Goal: Task Accomplishment & Management: Manage account settings

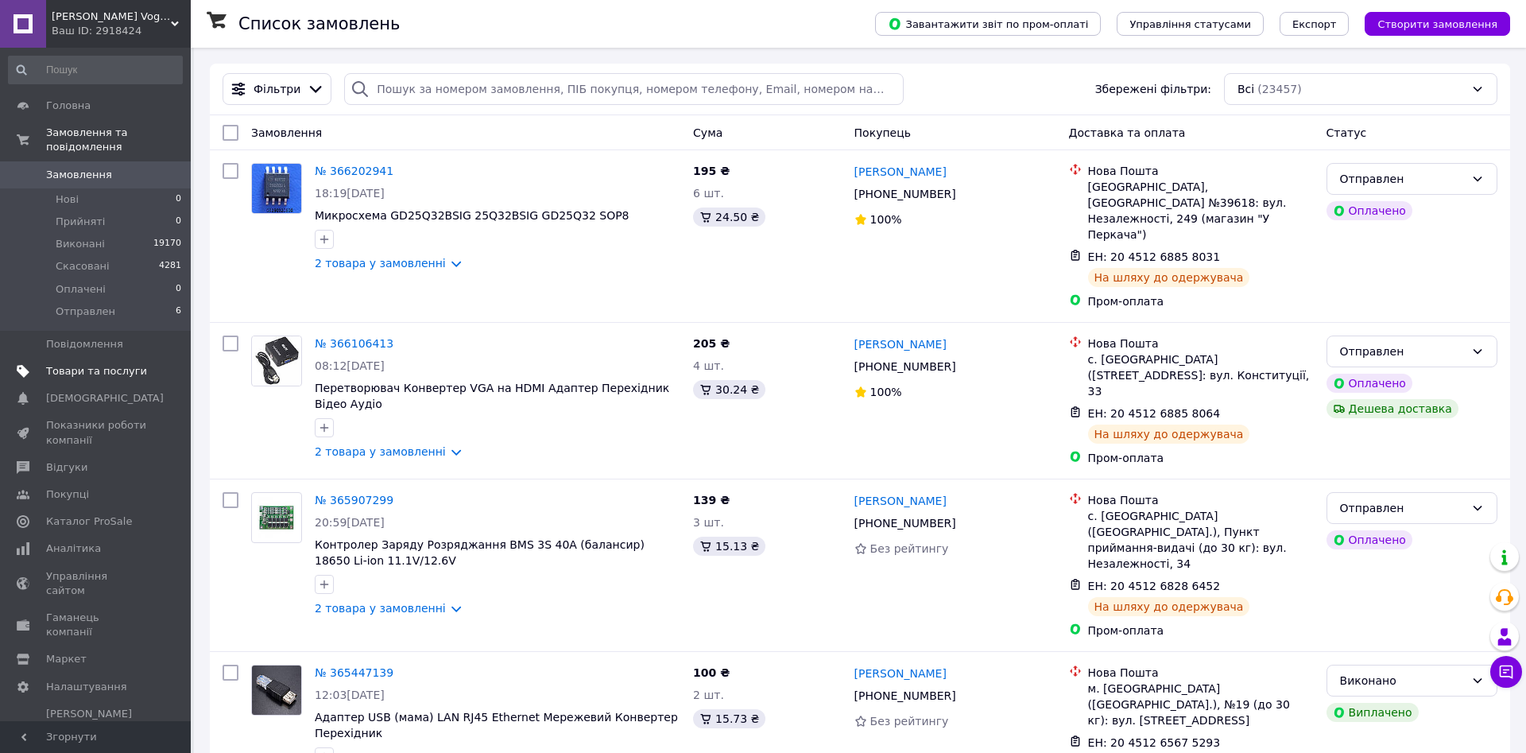
click at [103, 364] on span "Товари та послуги" at bounding box center [96, 371] width 101 height 14
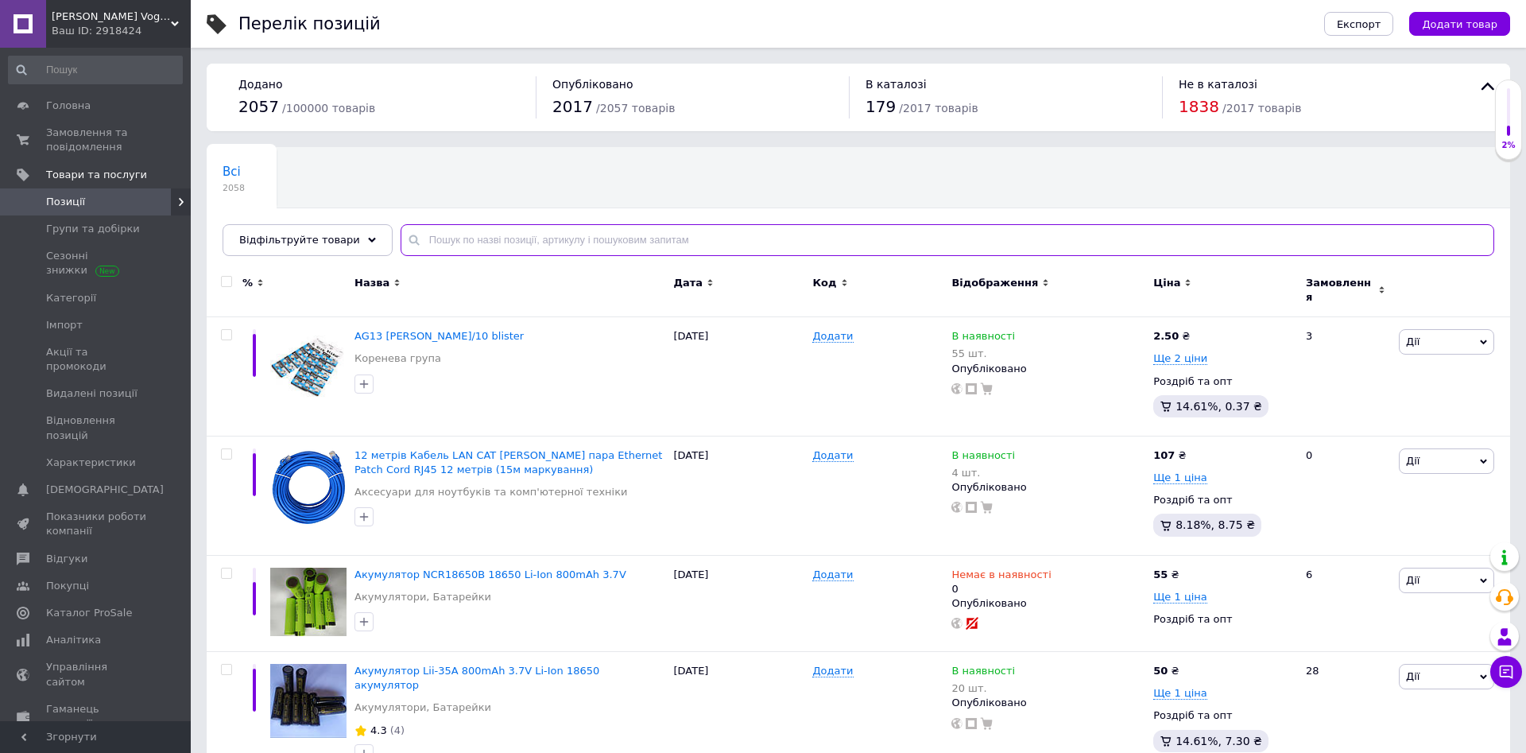
click at [627, 232] on input "text" at bounding box center [948, 240] width 1094 height 32
paste input "Адаптер USB (мама) LAN RJ45 Ethernet Мережевий Конвертер Перехідник"
type input "Адаптер USB (мама) LAN RJ45 Ethernet Мережевий Конвертер Перехідник"
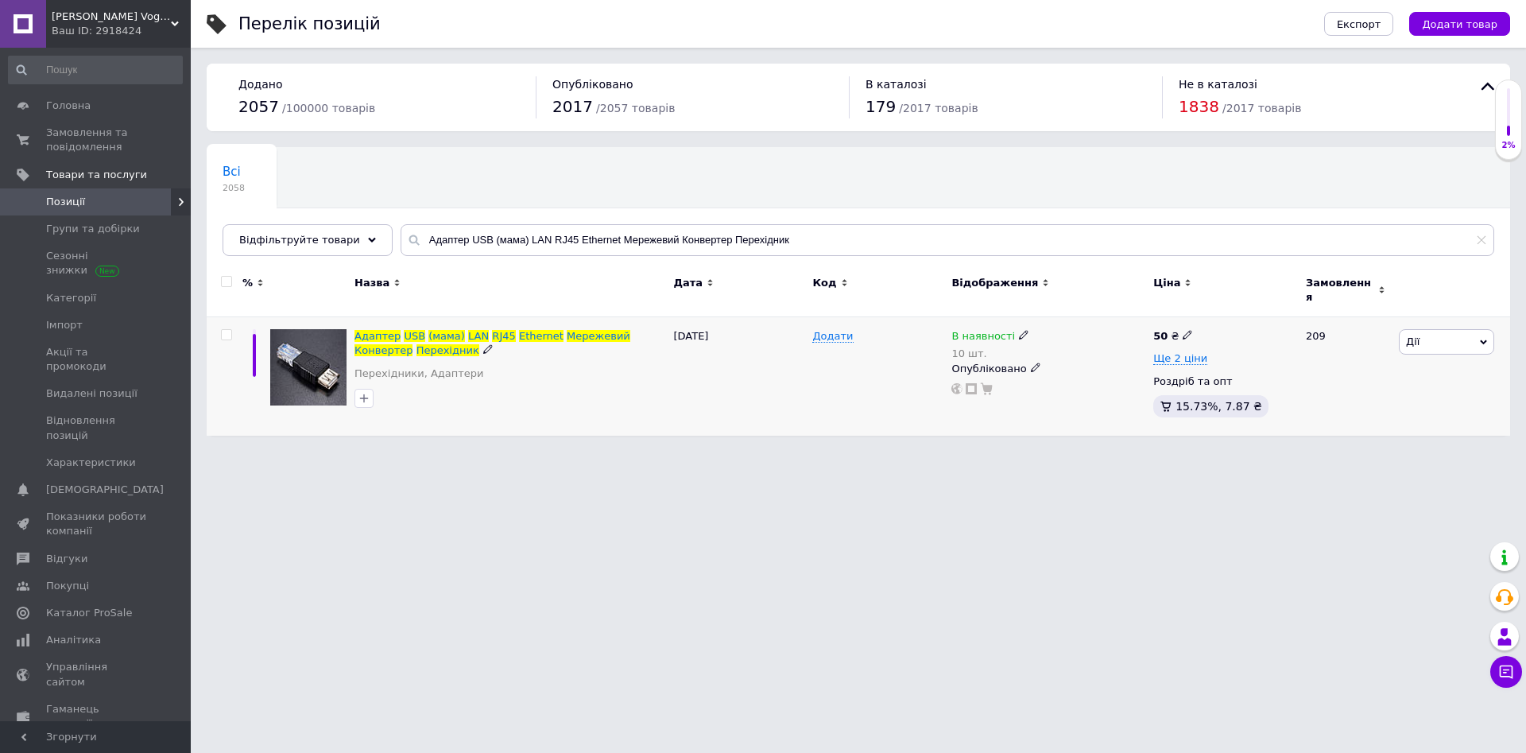
click at [1019, 330] on icon at bounding box center [1024, 335] width 10 height 10
click at [1049, 370] on input "10" at bounding box center [1094, 386] width 121 height 32
type input "8"
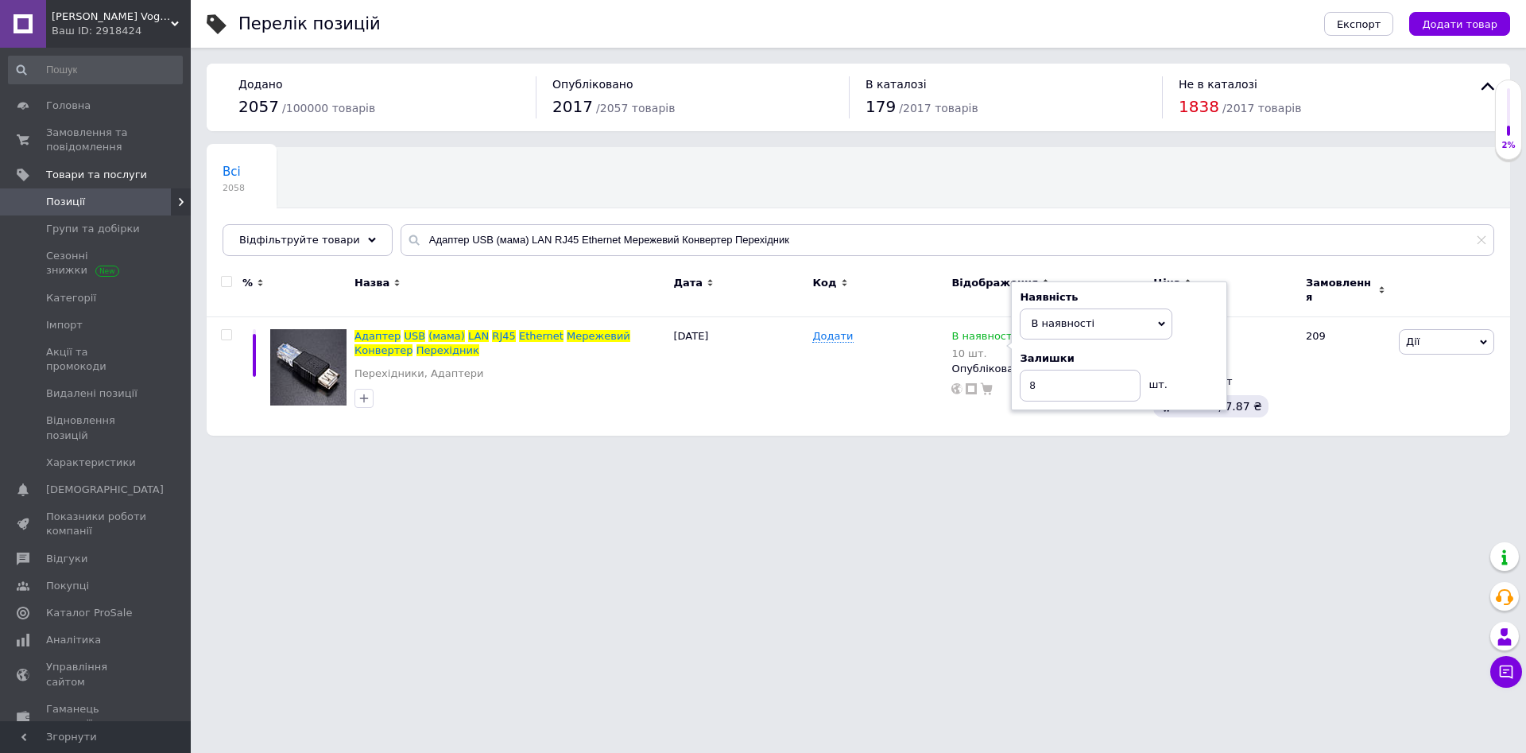
click at [858, 452] on html "Інтернет Магазин Voggos Ваш ID: 2918424 Сайт Інтернет Магазин Voggos Кабінет по…" at bounding box center [763, 226] width 1526 height 452
click at [759, 452] on html "Інтернет Магазин Voggos Ваш ID: 2918424 Сайт Інтернет Магазин Voggos Кабінет по…" at bounding box center [763, 226] width 1526 height 452
click at [433, 245] on input "Адаптер USB (мама) LAN RJ45 Ethernet Мережевий Конвертер Перехідник" at bounding box center [948, 240] width 1094 height 32
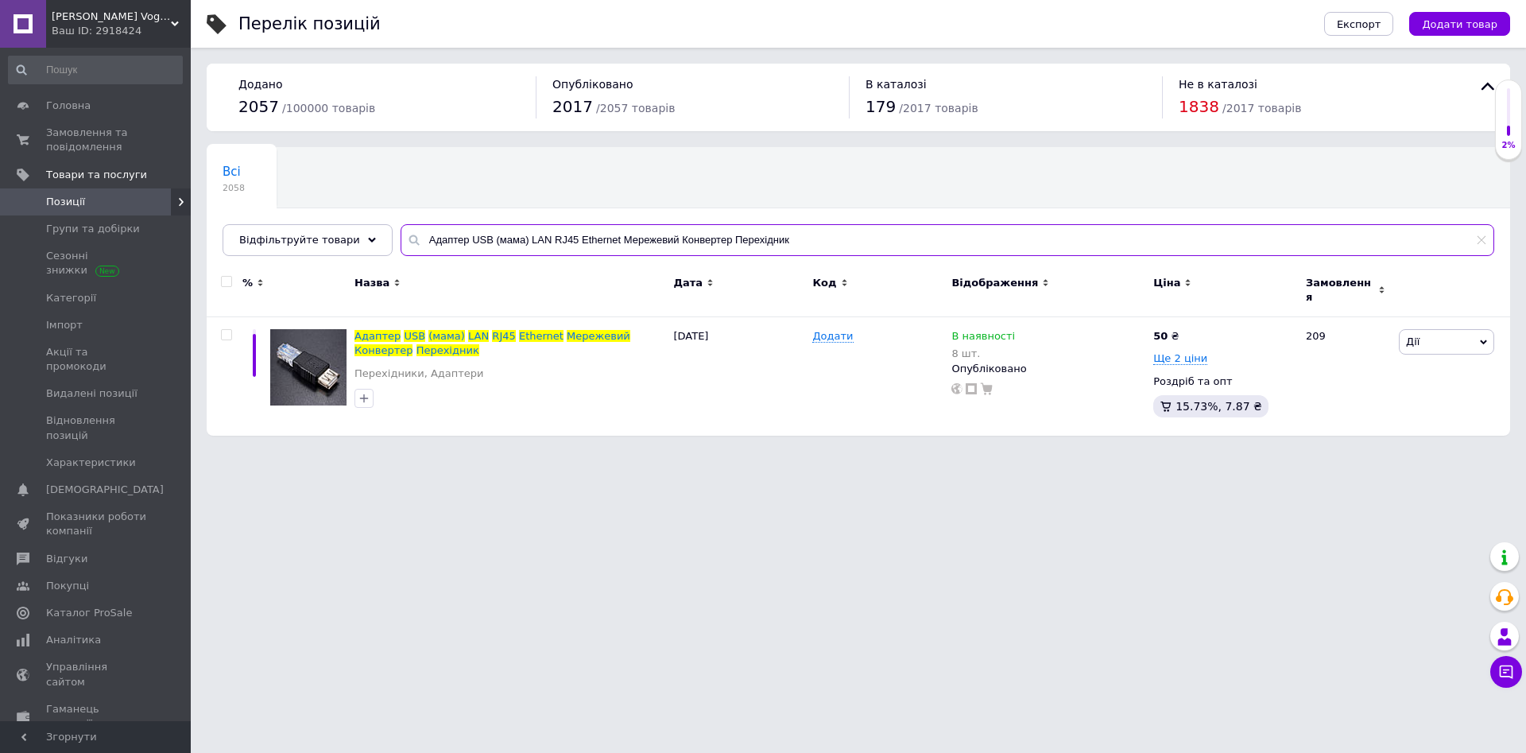
paste input "ворежимний Mini Bluetooth 5.0 Адаптер USB Блютуз Приймач Передавач"
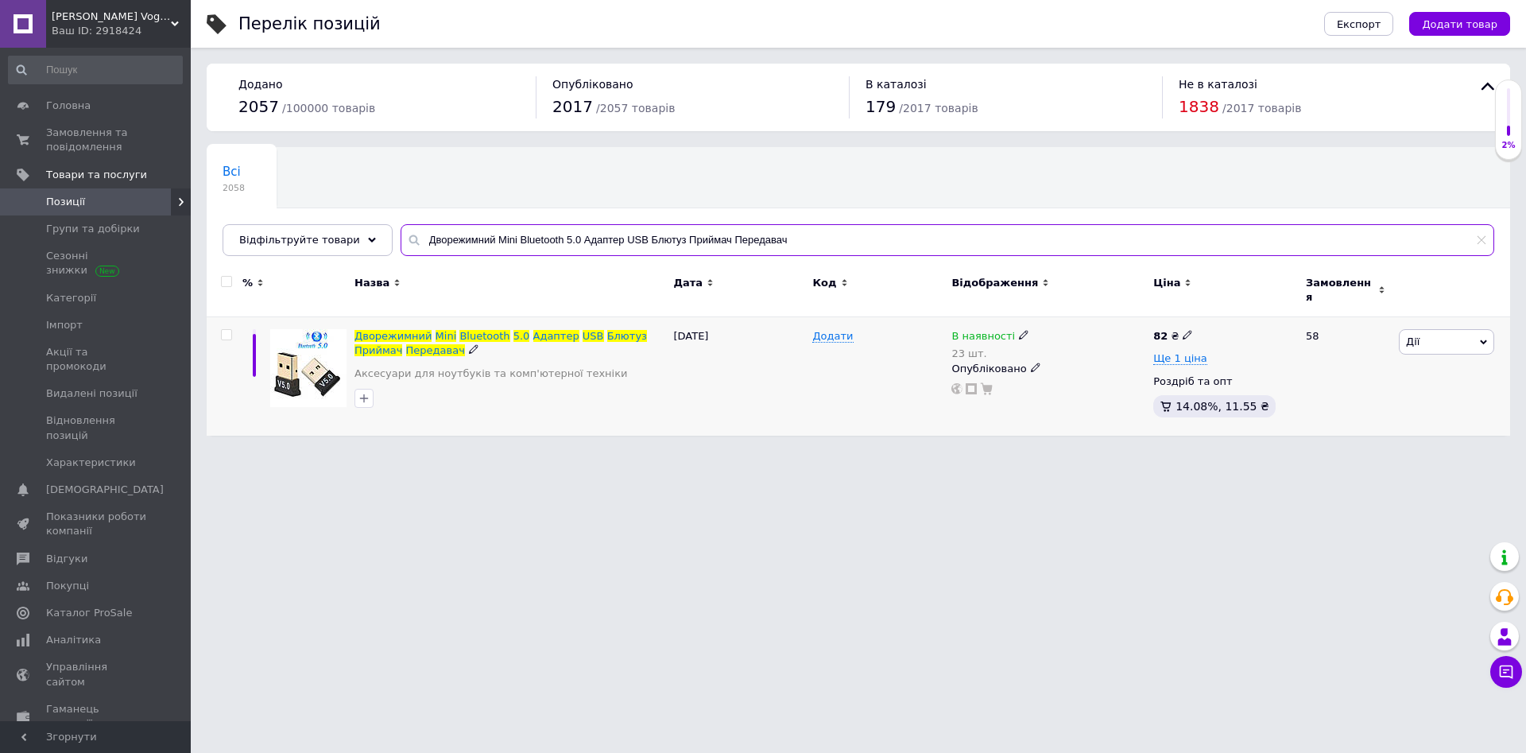
type input "Дворежимний Mini Bluetooth 5.0 Адаптер USB Блютуз Приймач Передавач"
click at [1019, 331] on use at bounding box center [1023, 335] width 9 height 9
click at [1098, 370] on input "23" at bounding box center [1094, 386] width 121 height 32
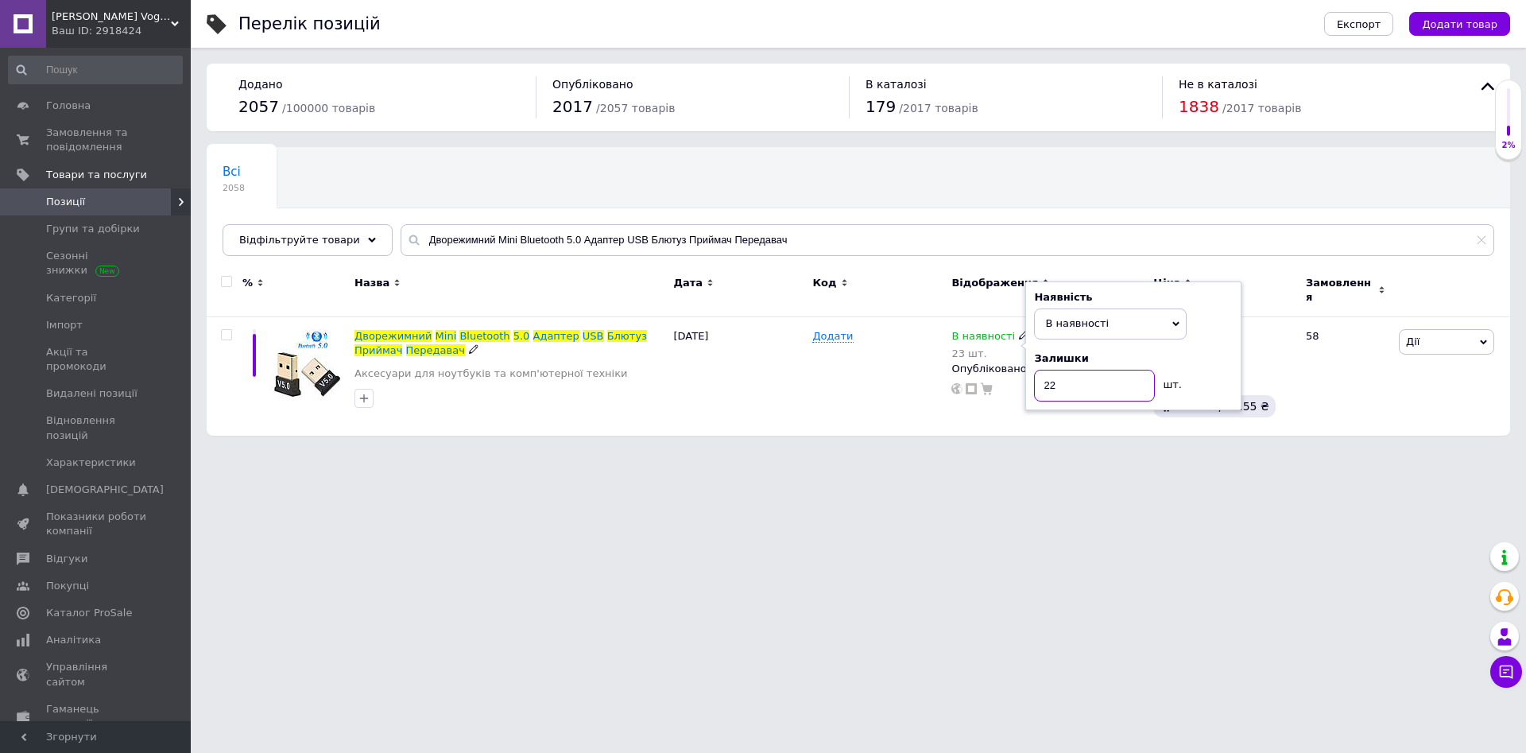
type input "22"
drag, startPoint x: 911, startPoint y: 571, endPoint x: 848, endPoint y: 599, distance: 68.7
click at [883, 452] on html "Інтернет Магазин Voggos Ваш ID: 2918424 Сайт Інтернет Магазин Voggos Кабінет по…" at bounding box center [763, 226] width 1526 height 452
click at [480, 238] on input "Дворежимний Mini Bluetooth 5.0 Адаптер USB Блютуз Приймач Передавач" at bounding box center [948, 240] width 1094 height 32
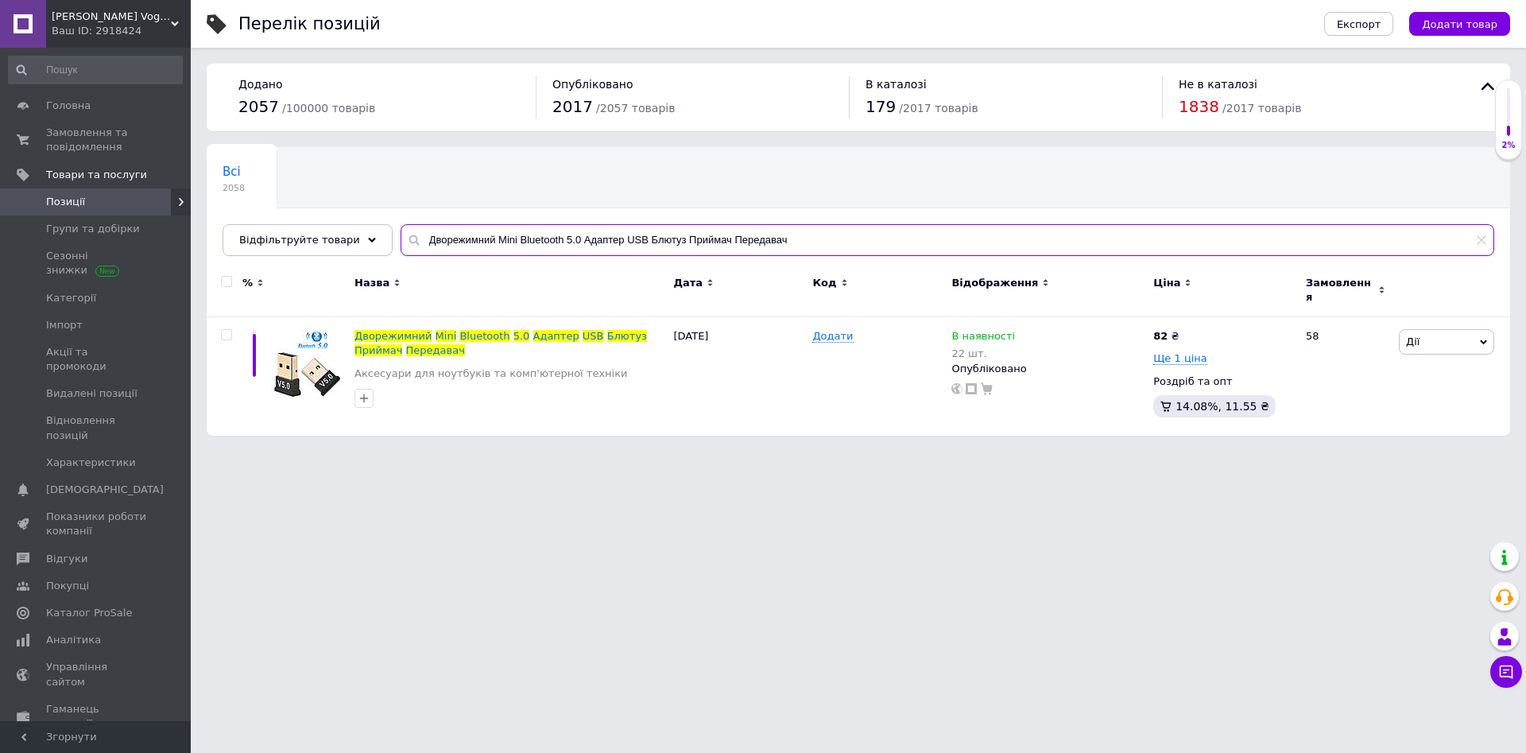
click at [480, 238] on input "Дворежимний Mini Bluetooth 5.0 Адаптер USB Блютуз Приймач Передавач" at bounding box center [948, 240] width 1094 height 32
paste input "кумулятор NOKIA BL-5C для Телефонів і MP3"
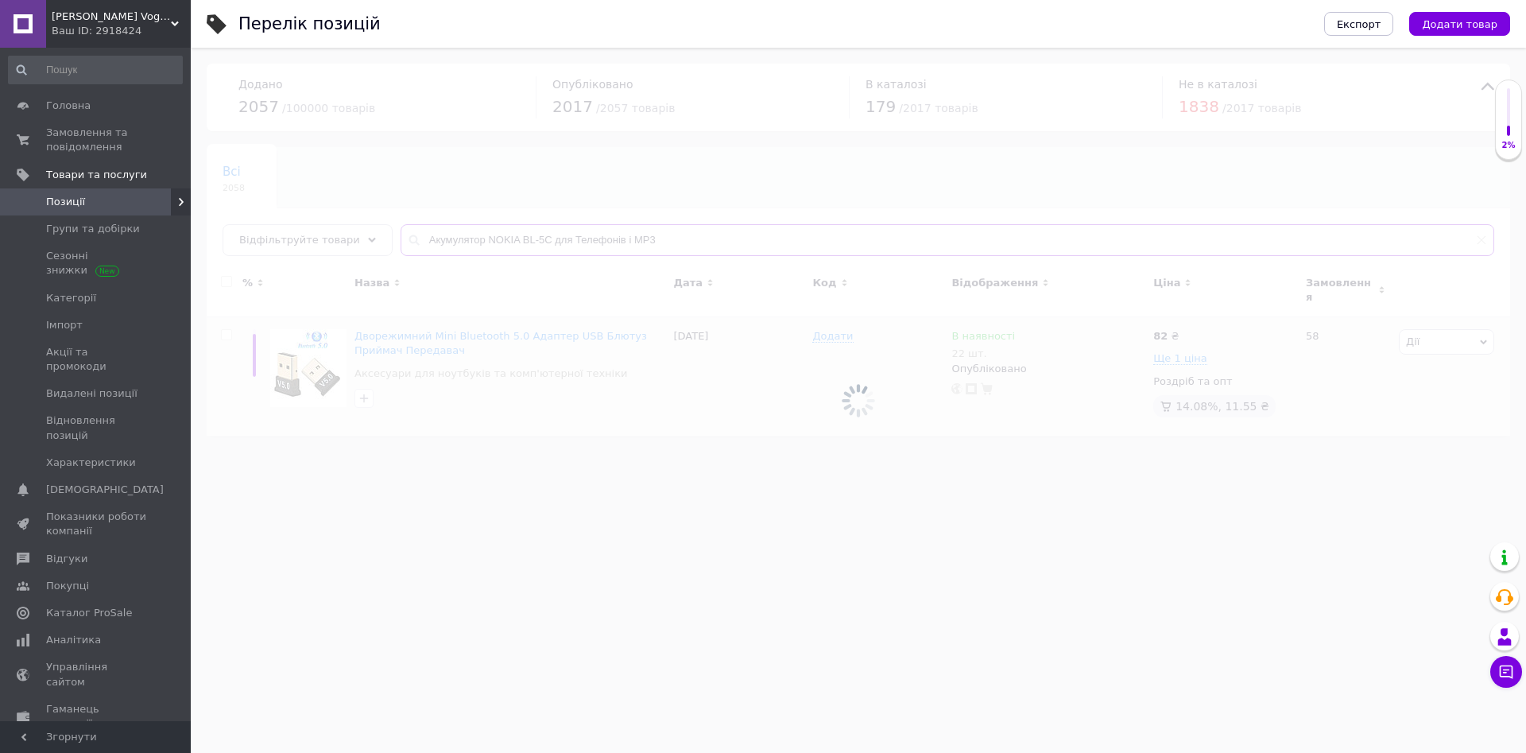
type input "Акумулятор NOKIA BL-5C для Телефонів і MP3"
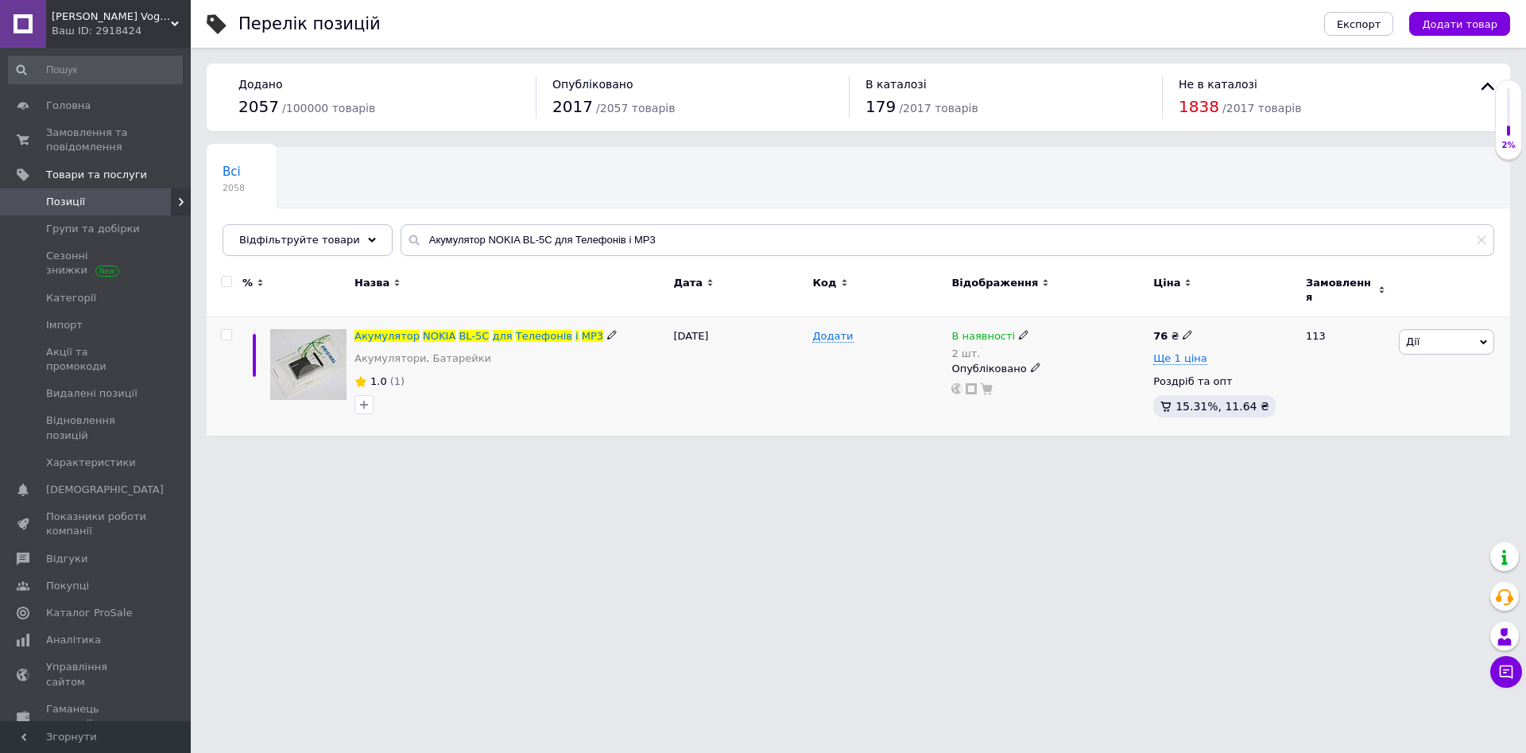
click at [1019, 331] on use at bounding box center [1023, 335] width 9 height 9
click at [1087, 376] on input "2" at bounding box center [1094, 386] width 121 height 32
click at [1087, 375] on input "2" at bounding box center [1094, 386] width 121 height 32
type input "1"
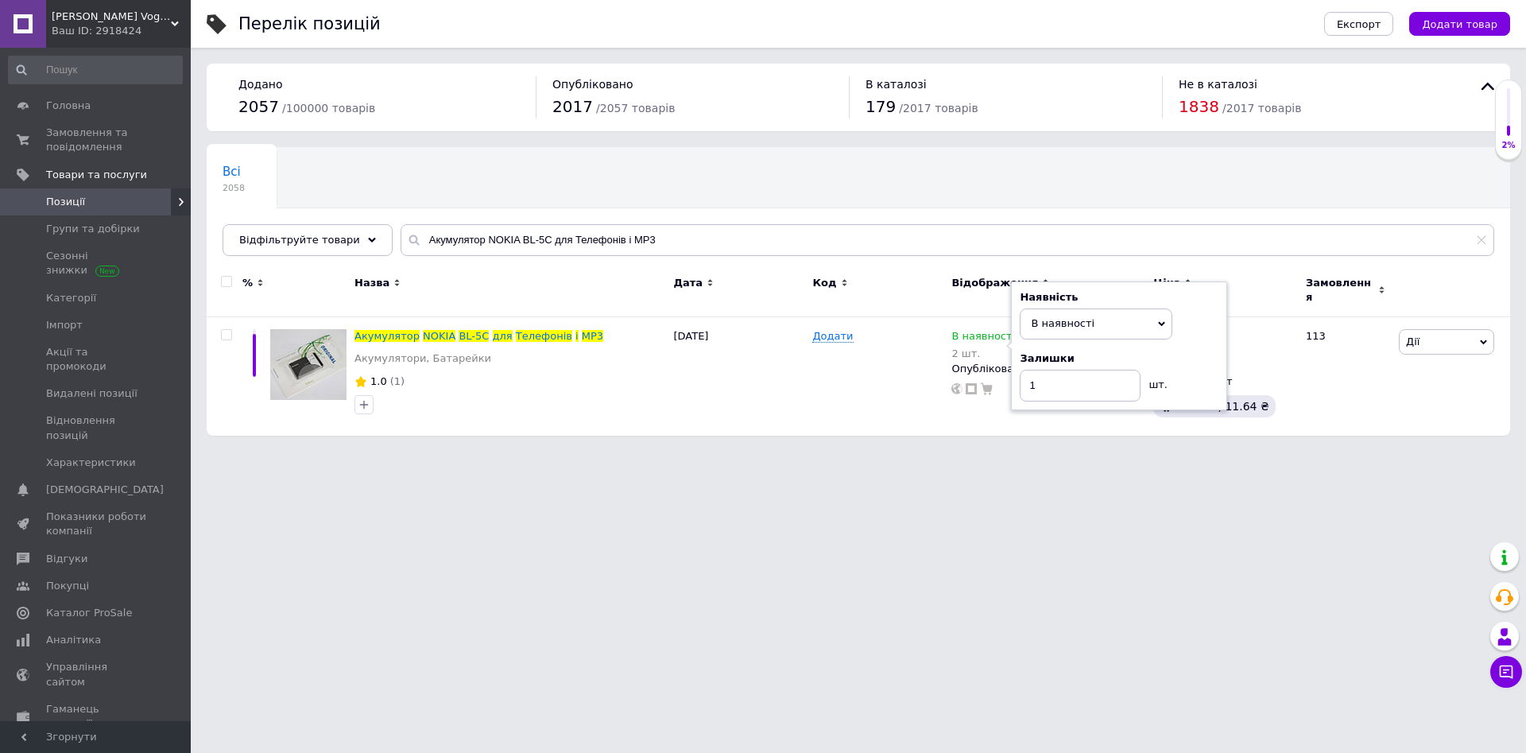
click at [1016, 452] on html "Інтернет Магазин Voggos Ваш ID: 2918424 Сайт Інтернет Магазин Voggos Кабінет по…" at bounding box center [763, 226] width 1526 height 452
click at [667, 239] on input "Акумулятор NOKIA BL-5C для Телефонів і MP3" at bounding box center [948, 240] width 1094 height 32
paste input "'єднувач [PERSON_NAME] RJ45 (мама) UTP Cat5e Cat6 Перехідник [PERSON_NAME]"
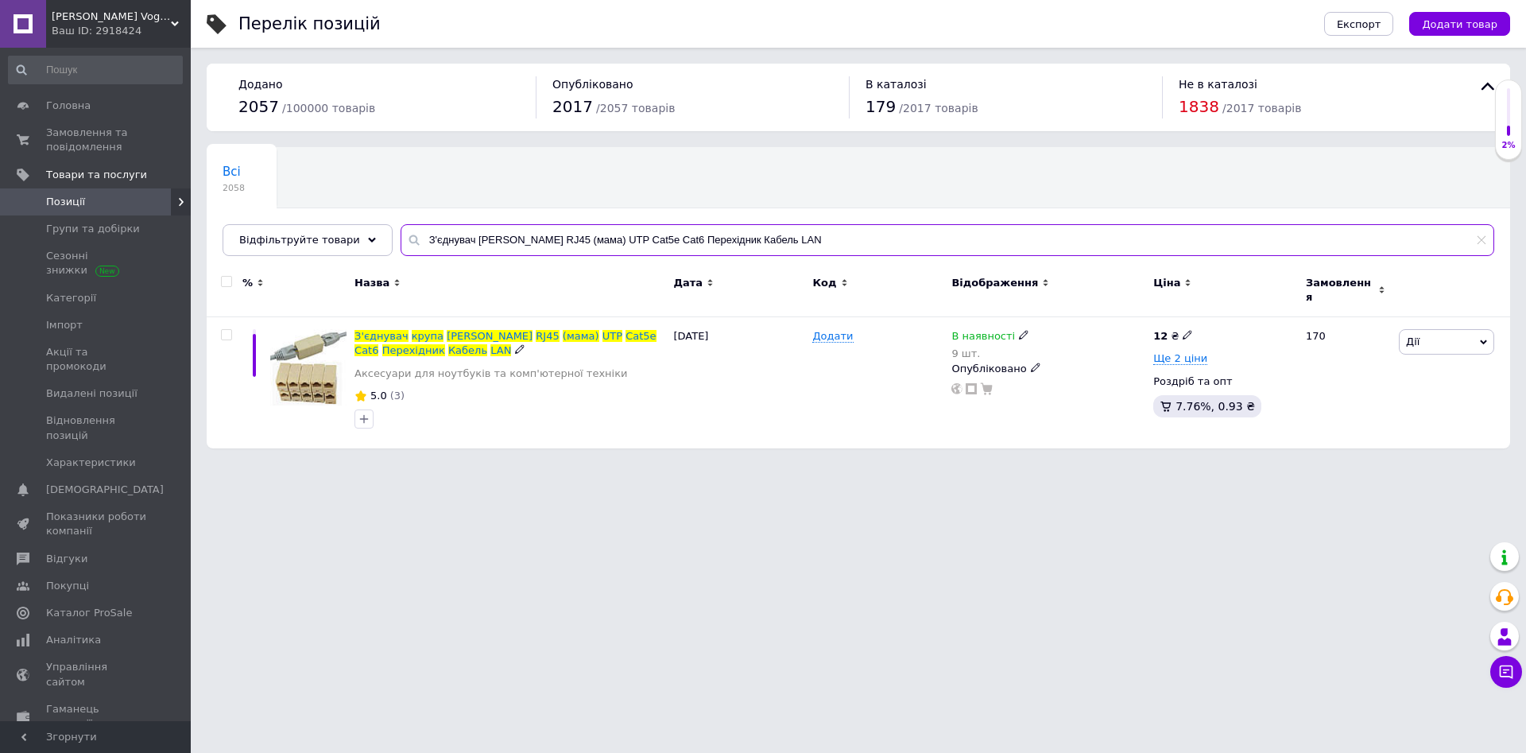
type input "З'єднувач [PERSON_NAME] RJ45 (мама) UTP Cat5e Cat6 Перехідник Кабель LAN"
click at [1019, 330] on icon at bounding box center [1024, 335] width 10 height 10
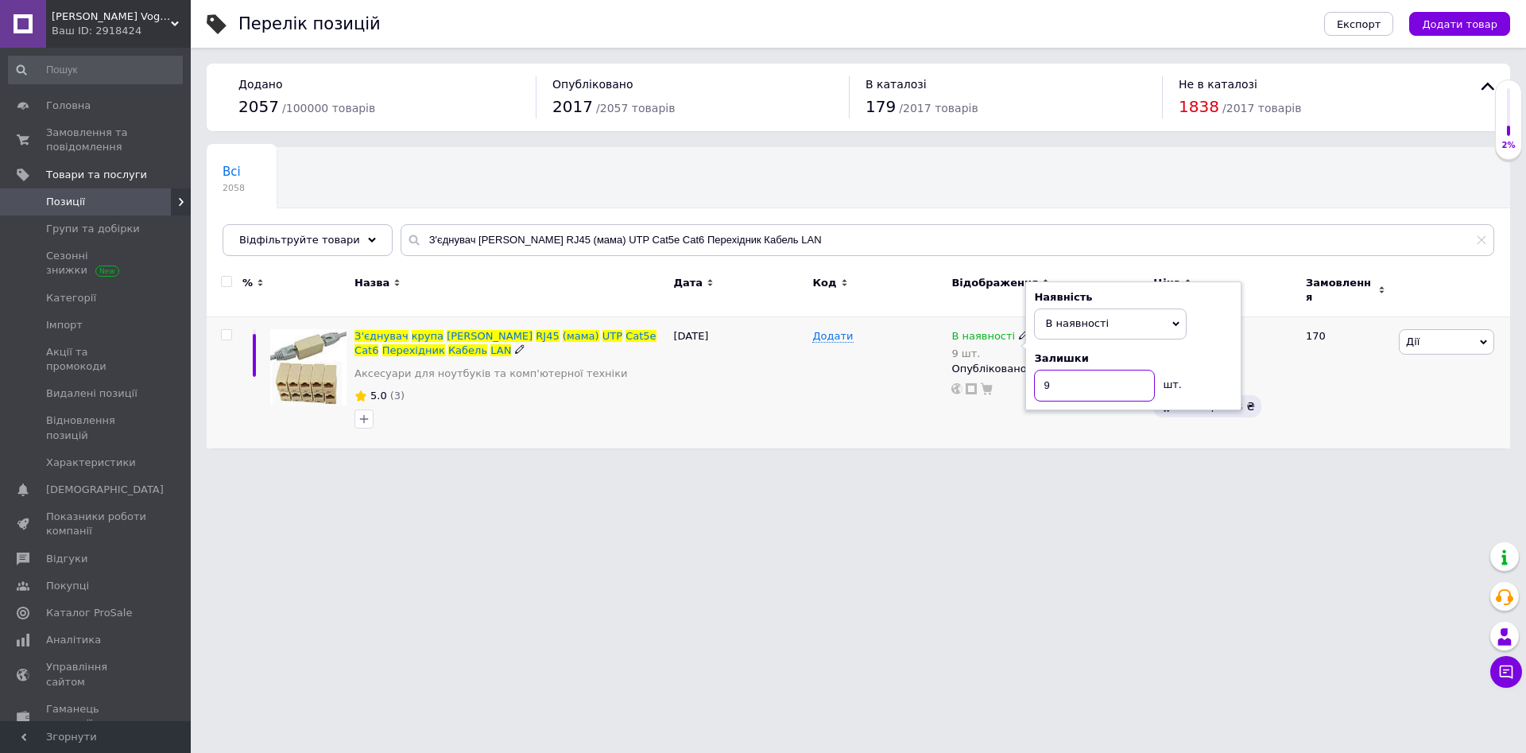
click at [1076, 382] on input "9" at bounding box center [1094, 386] width 121 height 32
type input "2"
click at [1017, 464] on html "Інтернет Магазин Voggos Ваш ID: 2918424 Сайт Інтернет Магазин Voggos Кабінет по…" at bounding box center [763, 232] width 1526 height 464
